Goal: Obtain resource: Download file/media

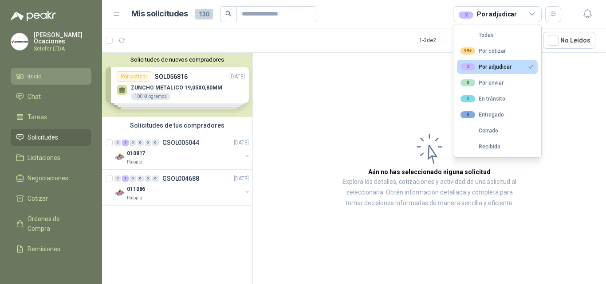
click at [42, 74] on span "Inicio" at bounding box center [35, 76] width 14 height 10
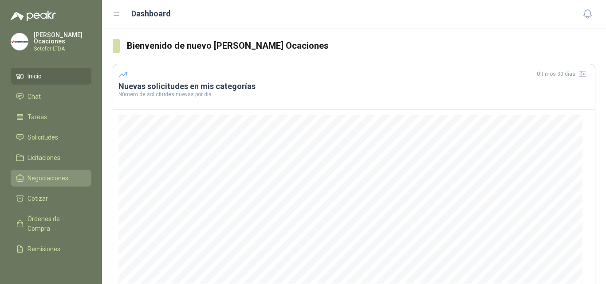
click at [56, 182] on link "Negociaciones" at bounding box center [51, 178] width 81 height 17
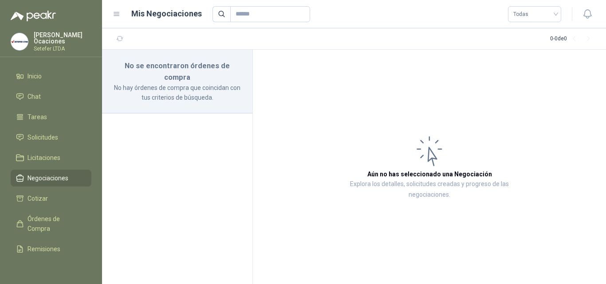
click at [176, 83] on p "No hay órdenes de compra que coincidan con tus criterios de búsqueda." at bounding box center [177, 93] width 129 height 20
click at [55, 194] on li "Cotizar" at bounding box center [51, 199] width 70 height 10
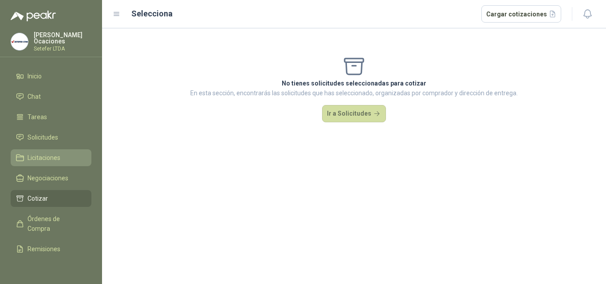
click at [47, 155] on span "Licitaciones" at bounding box center [44, 158] width 33 height 10
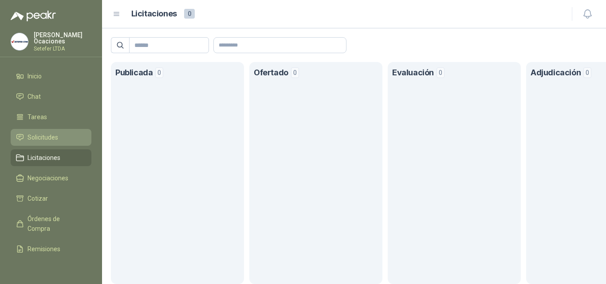
click at [47, 139] on span "Solicitudes" at bounding box center [43, 138] width 31 height 10
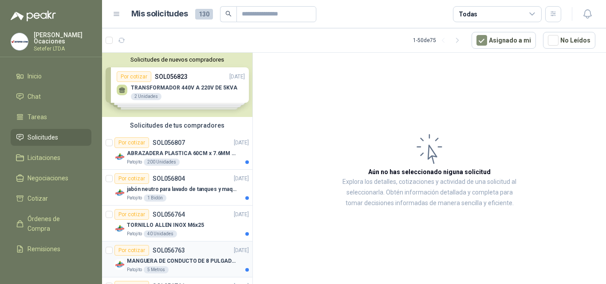
click at [201, 261] on p "MANGUERA DE CONDUCTO DE 8 PULGADAS DE ALAMBRE DE ACERO PU" at bounding box center [182, 261] width 111 height 8
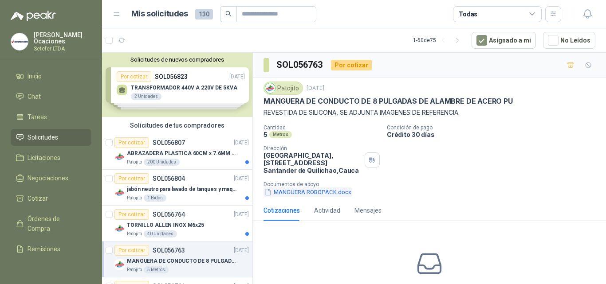
click at [300, 193] on button "MANGUERA ROBOPACK.docx" at bounding box center [308, 192] width 89 height 9
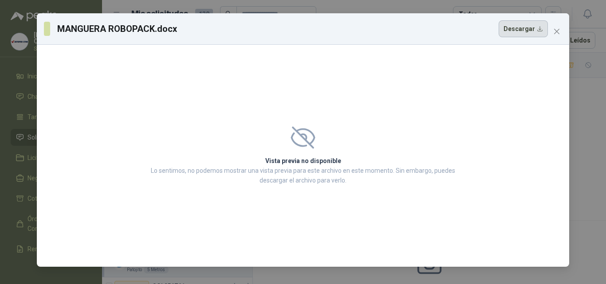
click at [512, 33] on button "Descargar" at bounding box center [523, 28] width 49 height 17
click at [553, 28] on button "Close" at bounding box center [557, 31] width 14 height 14
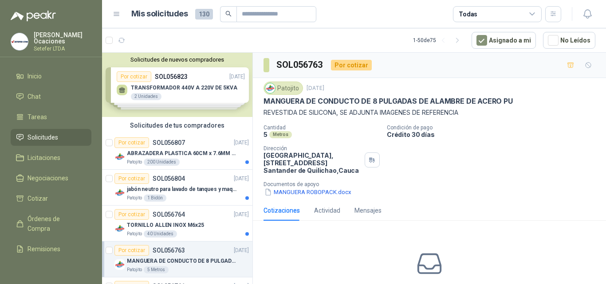
click at [217, 86] on div "Solicitudes de nuevos compradores Por cotizar SOL056823 [DATE] TRANSFORMADOR 44…" at bounding box center [177, 85] width 150 height 64
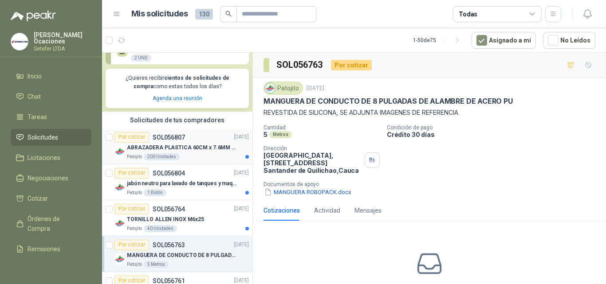
scroll to position [178, 0]
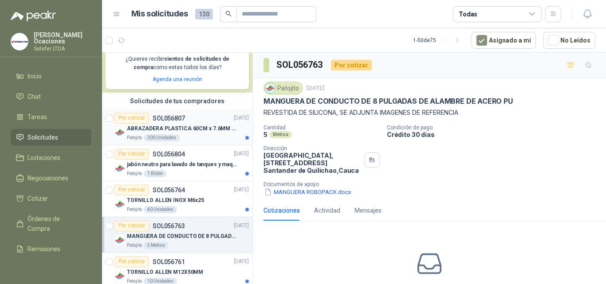
click at [198, 126] on p "ABRAZADERA PLASTICA 60CM x 7.6MM ANCHA" at bounding box center [182, 129] width 111 height 8
